Goal: Transaction & Acquisition: Purchase product/service

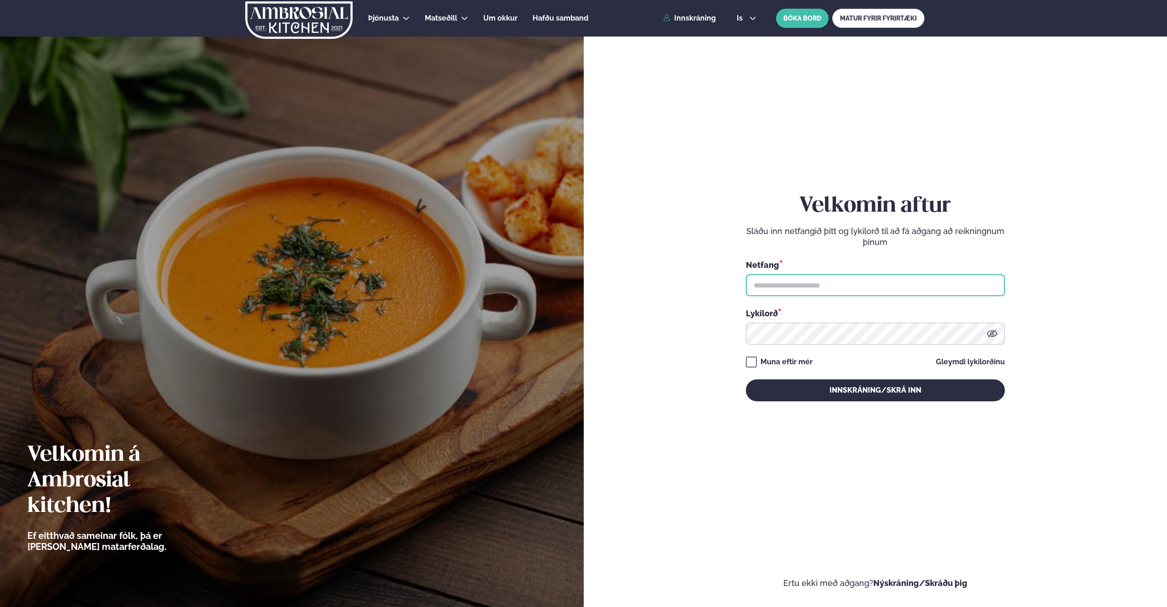
click at [779, 283] on input "text" at bounding box center [875, 285] width 259 height 22
type input "**********"
click at [851, 385] on button "Innskráning/Skrá inn" at bounding box center [875, 390] width 259 height 22
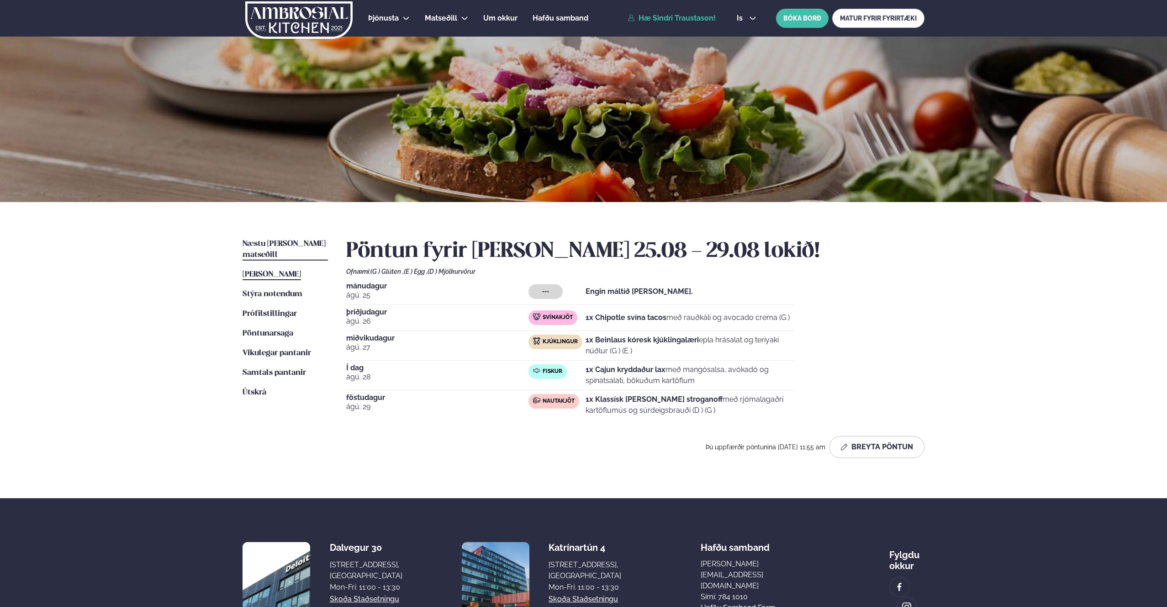
click at [269, 247] on span "Næstu [PERSON_NAME] matseðill" at bounding box center [284, 249] width 83 height 19
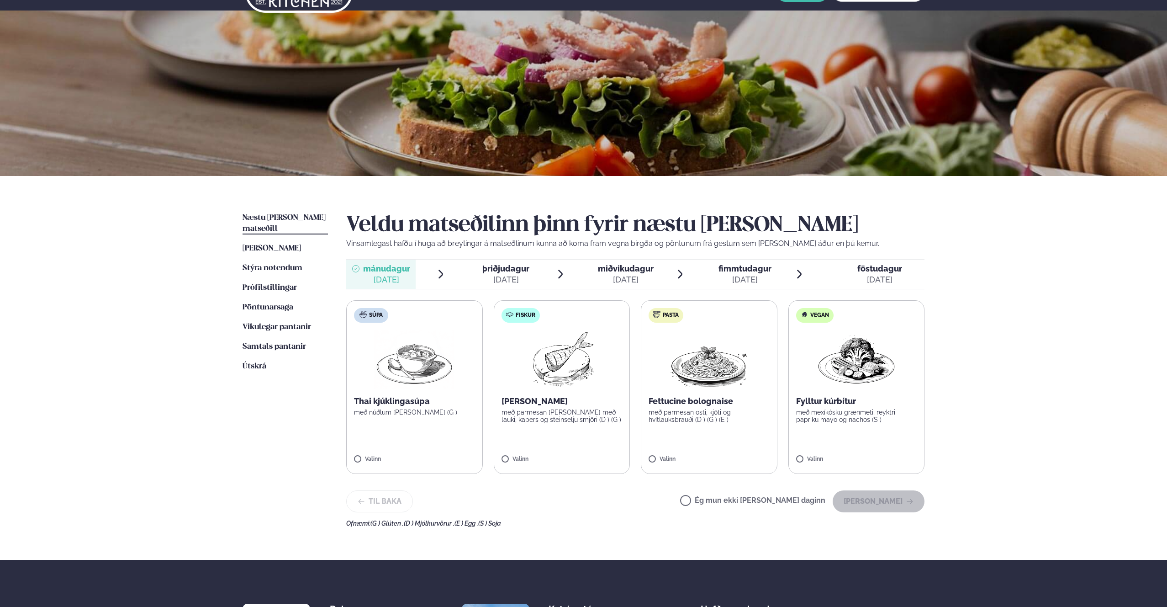
scroll to position [164, 0]
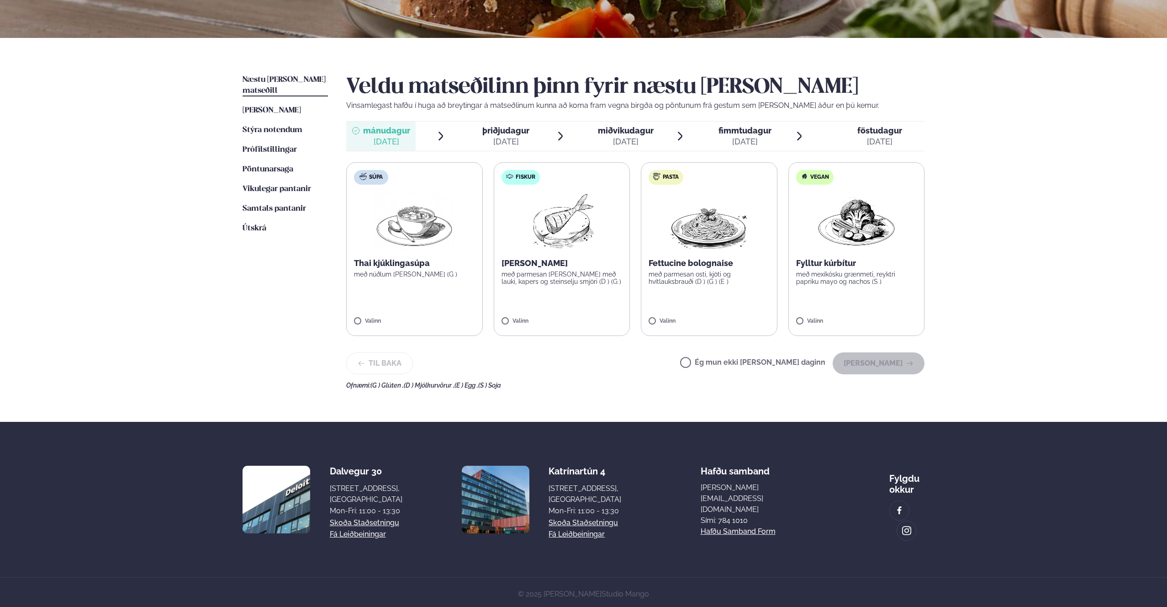
click at [559, 271] on p "með parmesan [PERSON_NAME] með lauki, kapers og steinselju smjöri (D ) (G )" at bounding box center [562, 277] width 121 height 15
click at [877, 356] on button "[PERSON_NAME]" at bounding box center [879, 363] width 92 height 22
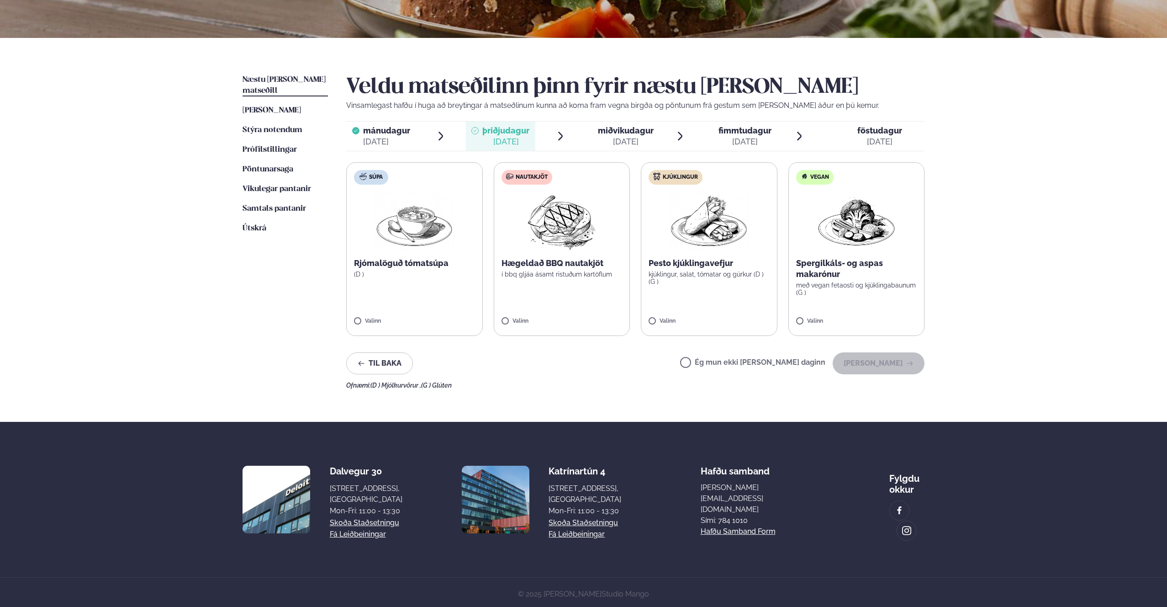
click at [552, 264] on p "Hægeldað BBQ nautakjöt" at bounding box center [562, 263] width 121 height 11
click at [883, 363] on button "[PERSON_NAME]" at bounding box center [879, 363] width 92 height 22
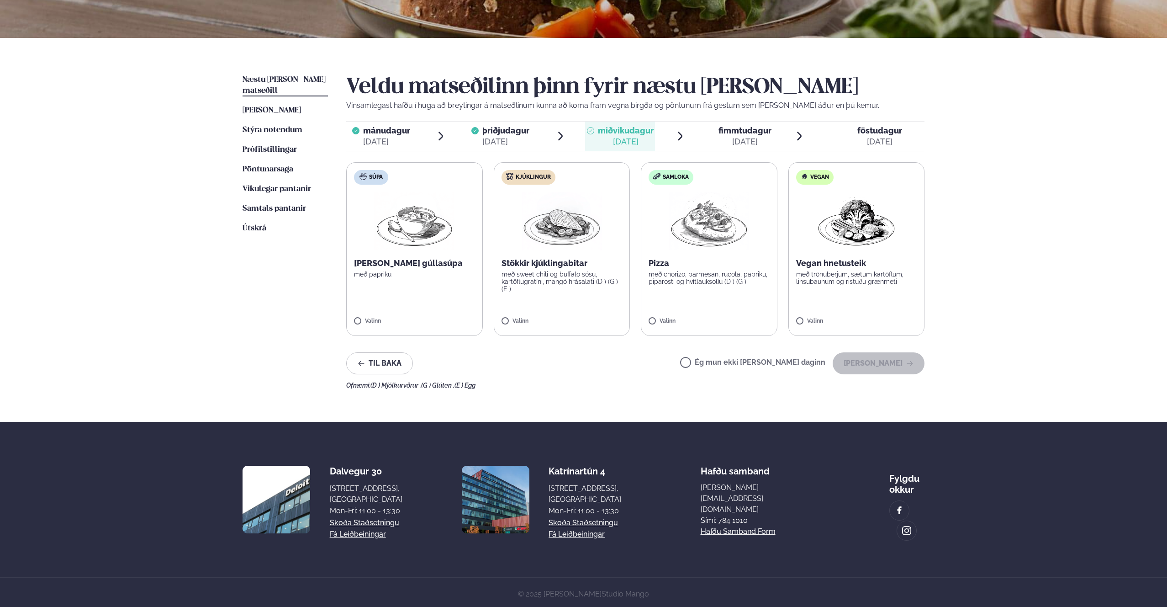
click at [570, 265] on p "Stökkir kjúklingabitar" at bounding box center [562, 263] width 121 height 11
click at [874, 364] on button "[PERSON_NAME]" at bounding box center [879, 363] width 92 height 22
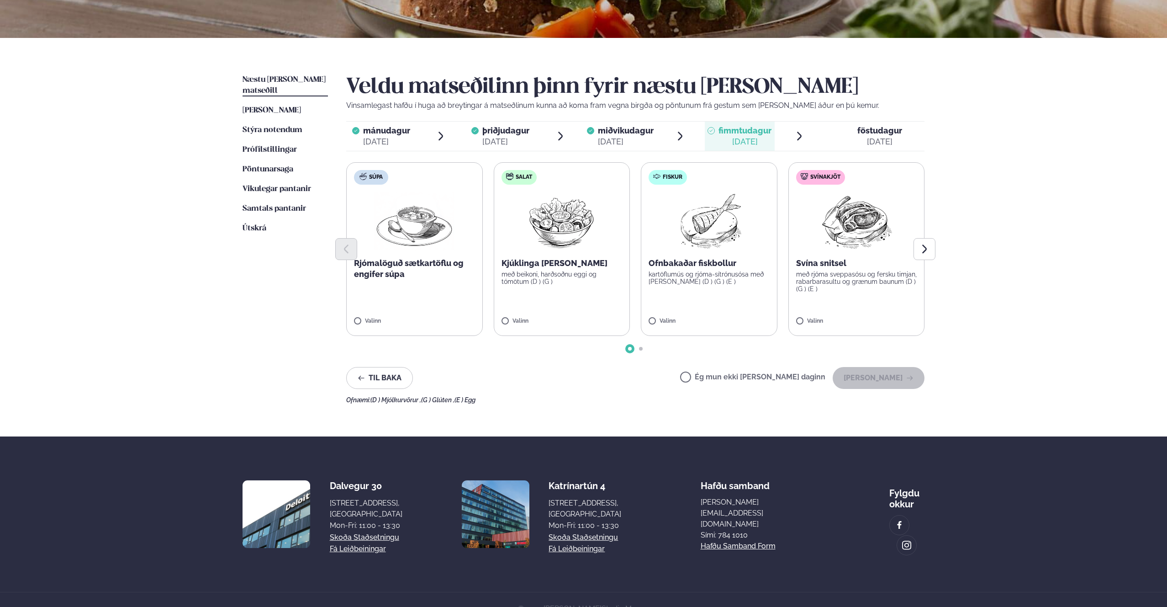
click at [865, 275] on p "með rjóma sveppasósu og fersku timjan, rabarbarasultu og grænum baunum (D ) (G …" at bounding box center [856, 281] width 121 height 22
click at [886, 379] on button "[PERSON_NAME]" at bounding box center [879, 378] width 92 height 22
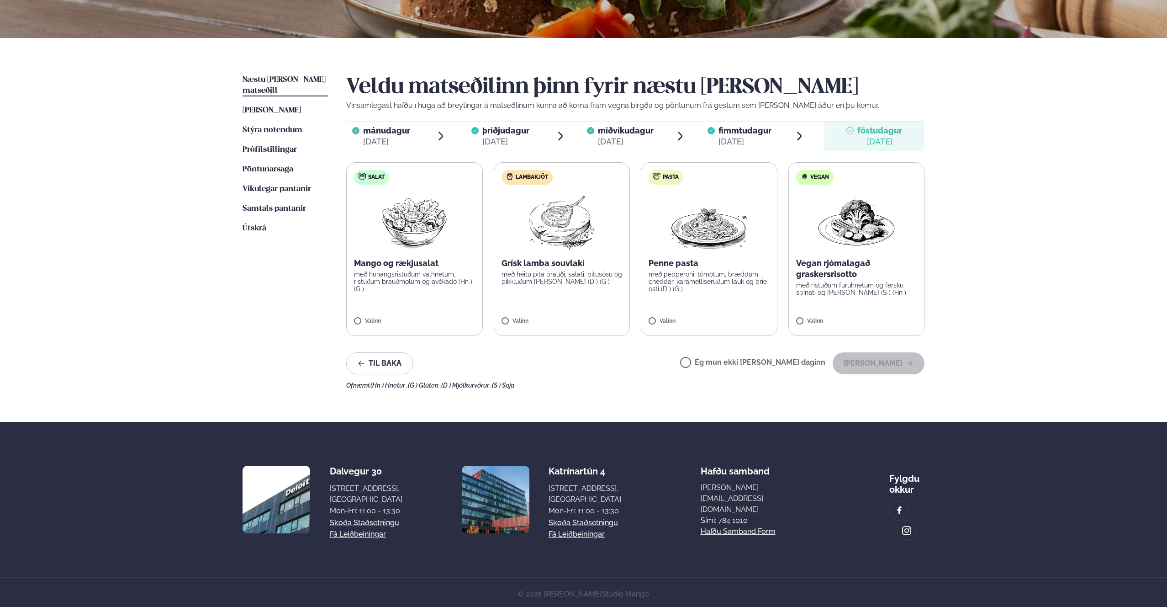
click at [576, 266] on p "Grísk lamba souvlaki" at bounding box center [562, 263] width 121 height 11
click at [544, 256] on label "Lambakjöt Grísk lamba souvlaki með heitu pita brauði, salati, pitusósu og pikkl…" at bounding box center [562, 249] width 137 height 174
click at [901, 359] on button "[PERSON_NAME]" at bounding box center [879, 363] width 92 height 22
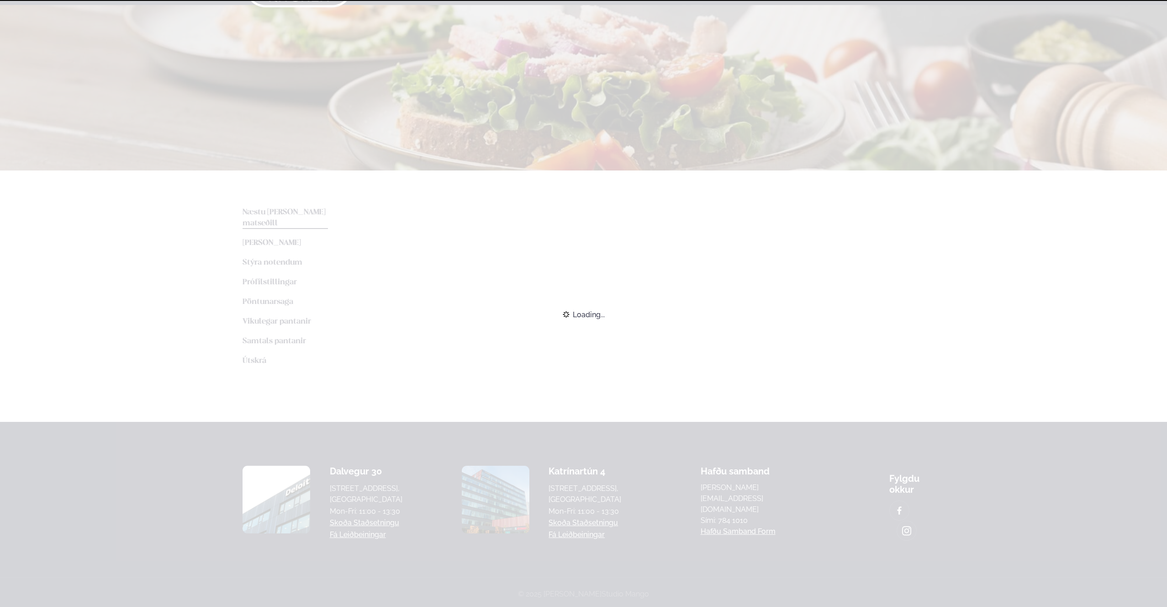
scroll to position [84, 0]
